Goal: Task Accomplishment & Management: Use online tool/utility

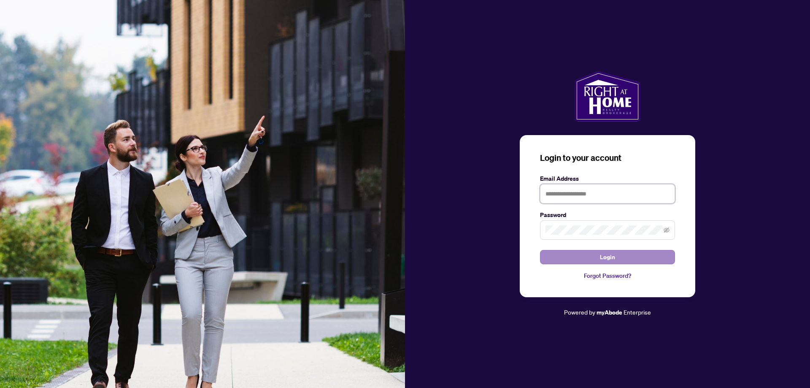
type input "**********"
click at [608, 254] on span "Login" at bounding box center [607, 257] width 15 height 14
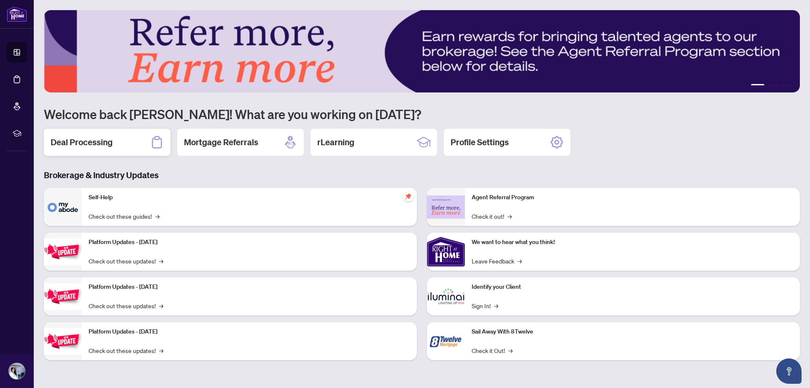
click at [93, 144] on h2 "Deal Processing" at bounding box center [82, 142] width 62 height 12
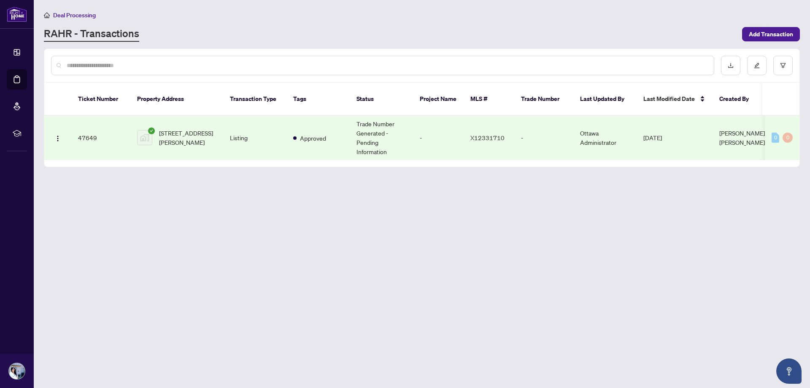
click at [366, 125] on td "Trade Number Generated - Pending Information" at bounding box center [381, 138] width 63 height 44
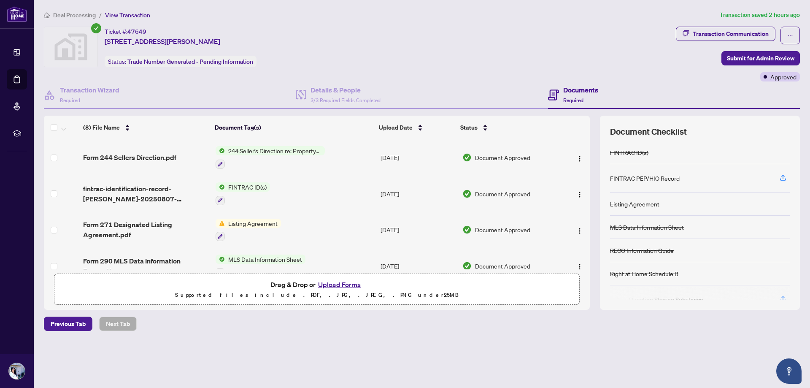
click at [240, 222] on span "Listing Agreement" at bounding box center [253, 223] width 56 height 9
click at [241, 264] on span "Listing Agreement" at bounding box center [238, 264] width 56 height 9
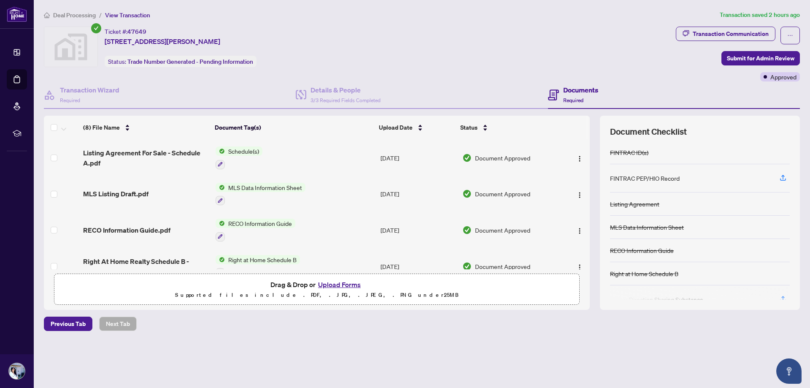
scroll to position [161, 0]
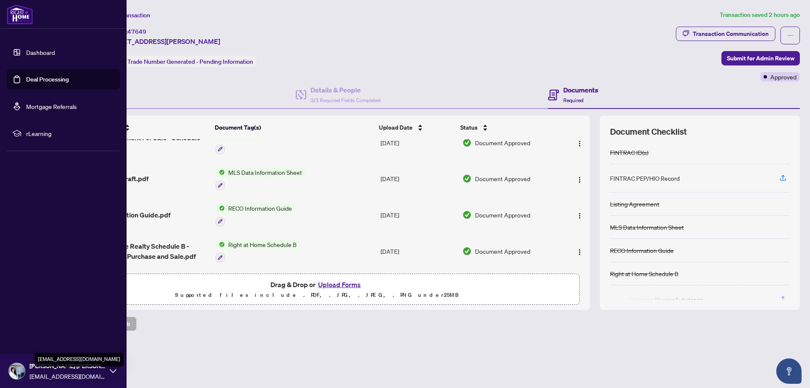
click at [45, 373] on span "[EMAIL_ADDRESS][DOMAIN_NAME]" at bounding box center [68, 375] width 76 height 9
click at [39, 321] on span "Logout" at bounding box center [33, 321] width 19 height 14
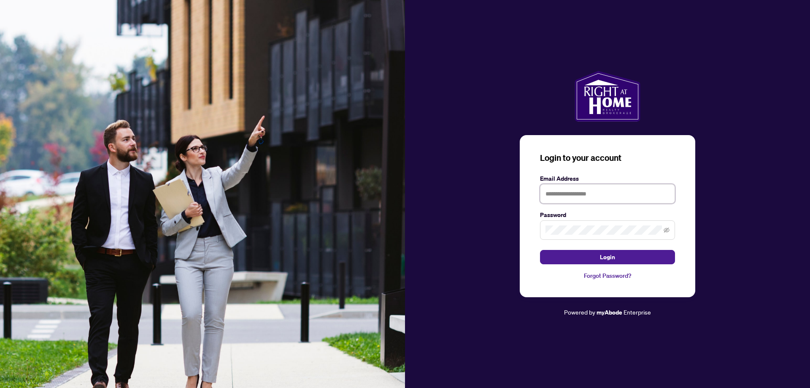
type input "**********"
click at [603, 255] on span "Login" at bounding box center [607, 257] width 15 height 14
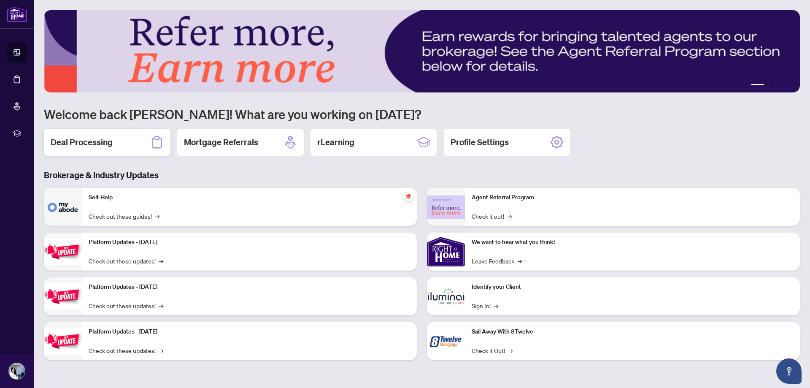
click at [111, 142] on h2 "Deal Processing" at bounding box center [82, 142] width 62 height 12
